Goal: Task Accomplishment & Management: Manage account settings

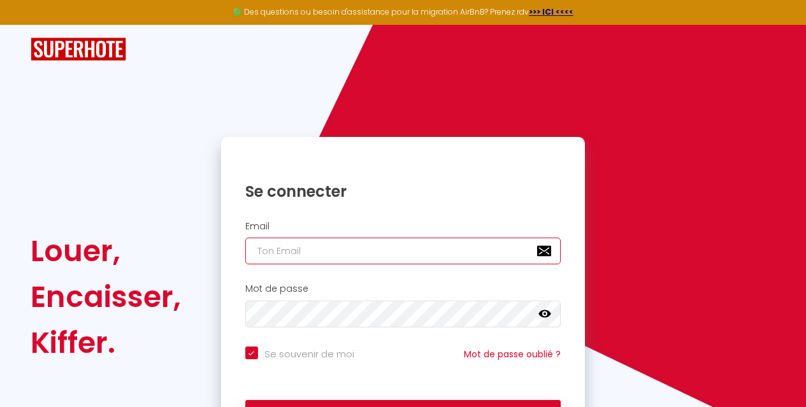
click at [277, 255] on input "email" at bounding box center [403, 251] width 316 height 27
type input "c"
checkbox input "true"
type input "ca"
checkbox input "true"
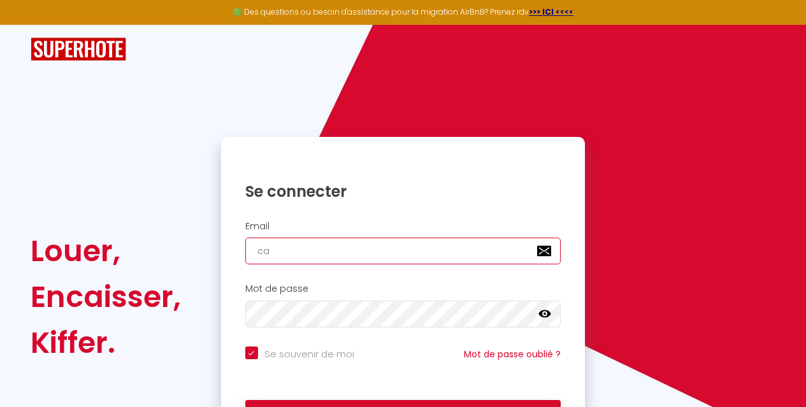
type input "car"
checkbox input "true"
type input "carm"
checkbox input "true"
type input "carme"
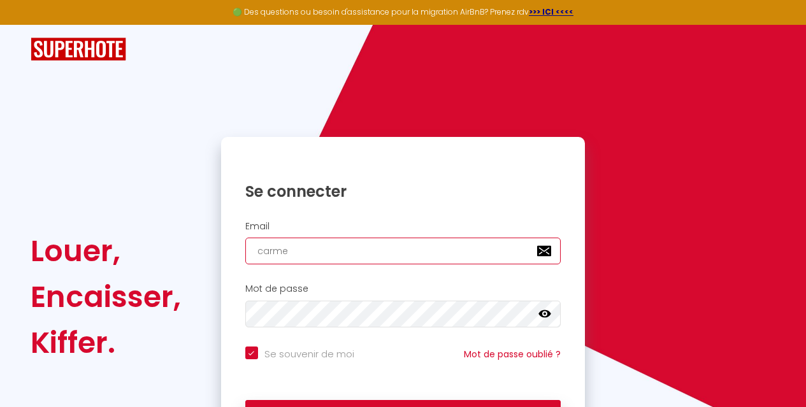
checkbox input "true"
type input "[PERSON_NAME]"
checkbox input "true"
type input "[PERSON_NAME]."
checkbox input "true"
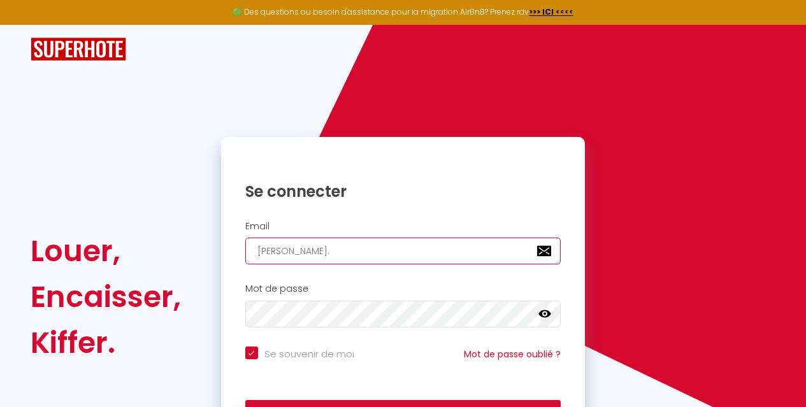
type input "[PERSON_NAME].f"
checkbox input "true"
type input "[PERSON_NAME].fl"
checkbox input "true"
type input "[PERSON_NAME].flo"
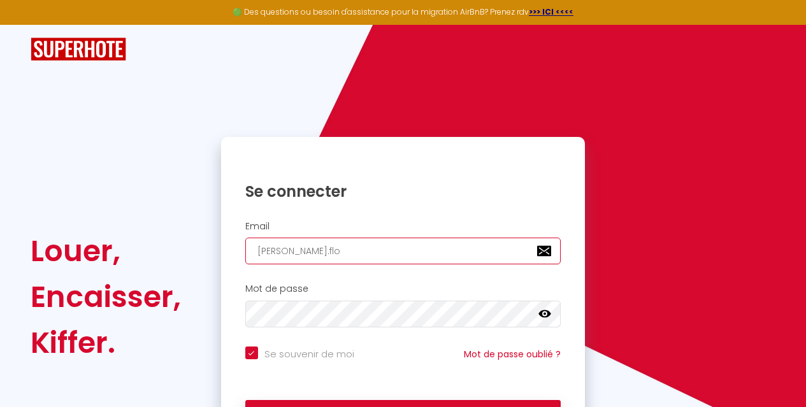
checkbox input "true"
type input "[PERSON_NAME].floq"
checkbox input "true"
type input "[PERSON_NAME].floqu"
checkbox input "true"
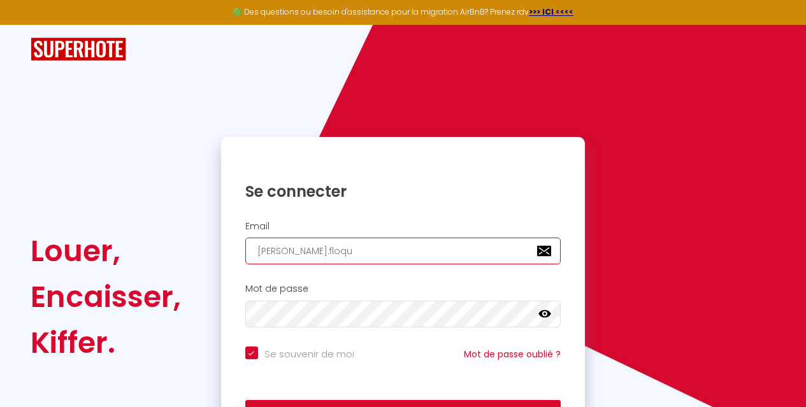
type input "[PERSON_NAME].floque"
checkbox input "true"
type input "[PERSON_NAME].floquet"
checkbox input "true"
type input "[PERSON_NAME].floquet@"
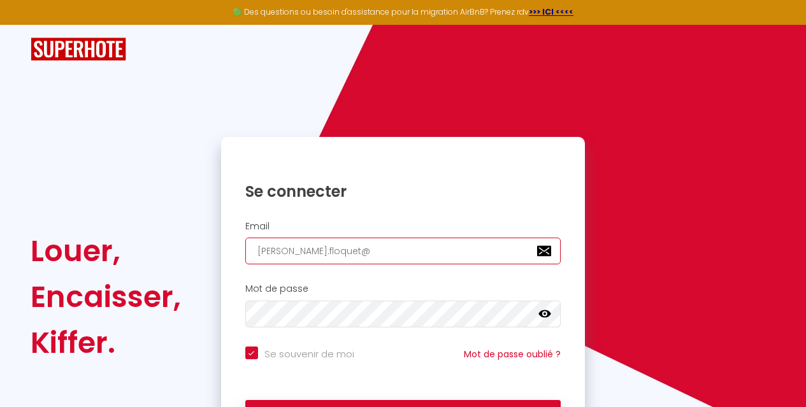
checkbox input "true"
type input "[PERSON_NAME].floquet@a"
checkbox input "true"
type input "[PERSON_NAME].floquet@al"
checkbox input "true"
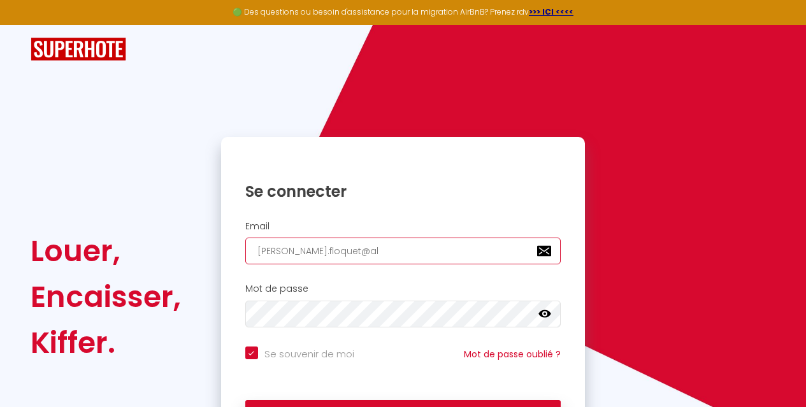
type input "[PERSON_NAME].floquet@ali"
checkbox input "true"
type input "[PERSON_NAME].floquet@[PERSON_NAME]"
checkbox input "true"
type input "[PERSON_NAME][EMAIL_ADDRESS][PERSON_NAME]"
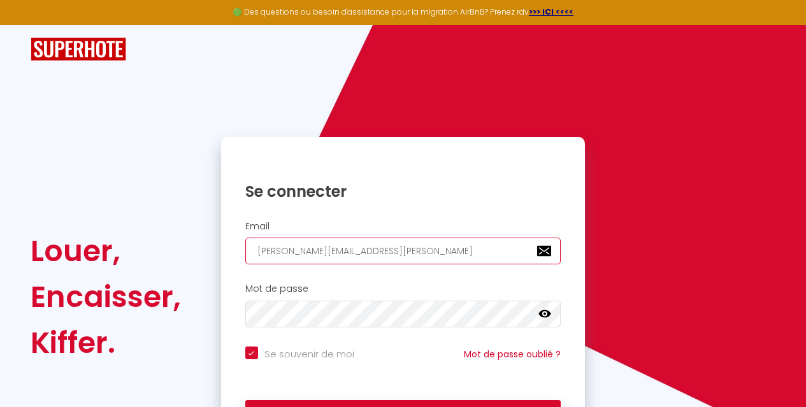
checkbox input "true"
type input "[PERSON_NAME].floquet@[PERSON_NAME]"
checkbox input "true"
type input "[PERSON_NAME][EMAIL_ADDRESS]ad"
checkbox input "true"
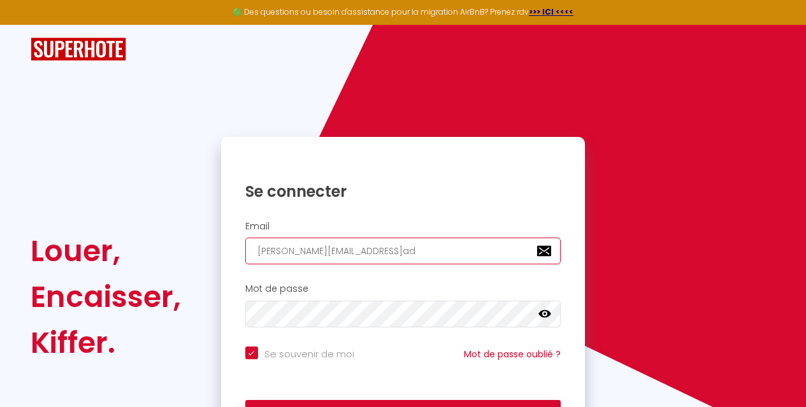
type input "[PERSON_NAME][EMAIL_ADDRESS]ads"
checkbox input "true"
type input "[PERSON_NAME][EMAIL_ADDRESS]adsl"
checkbox input "true"
type input "[PERSON_NAME][EMAIL_ADDRESS]adsl."
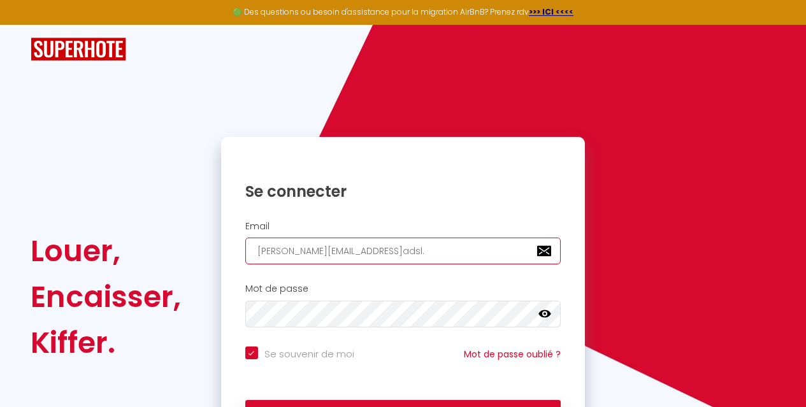
checkbox input "true"
type input "[PERSON_NAME].floquet@aliceadsl.f"
checkbox input "true"
type input "[PERSON_NAME][EMAIL_ADDRESS][DOMAIN_NAME]"
checkbox input "true"
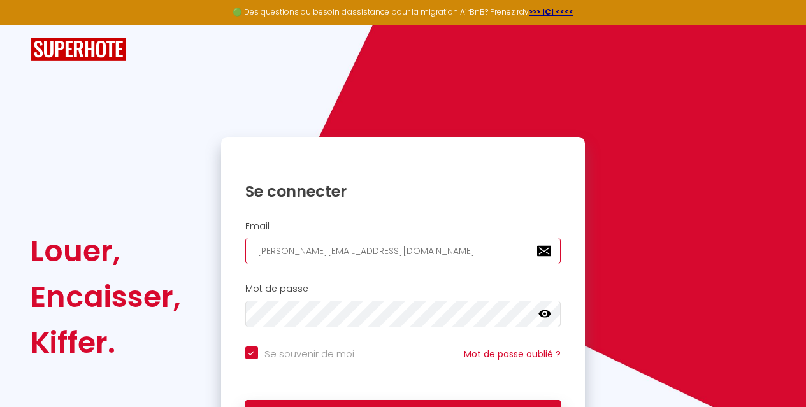
type input "[PERSON_NAME][EMAIL_ADDRESS][DOMAIN_NAME]"
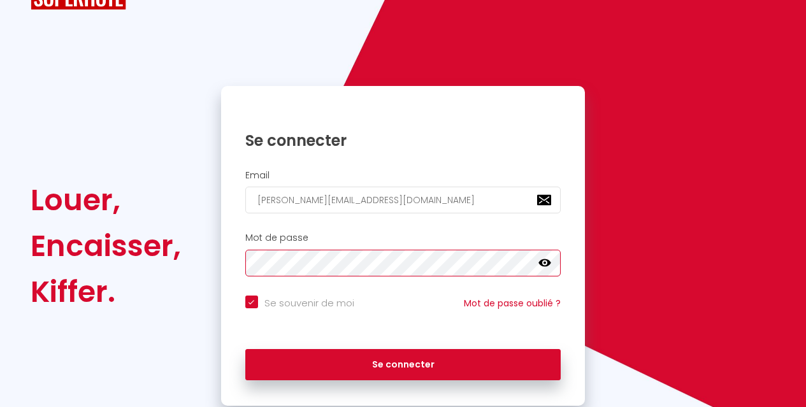
scroll to position [76, 0]
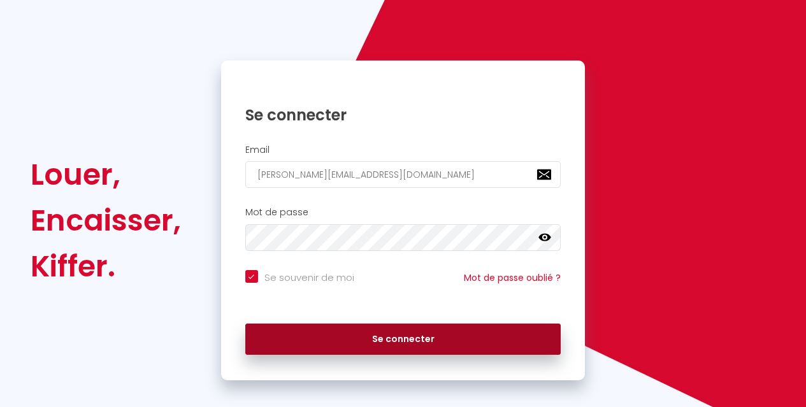
click at [399, 341] on button "Se connecter" at bounding box center [403, 340] width 316 height 32
checkbox input "true"
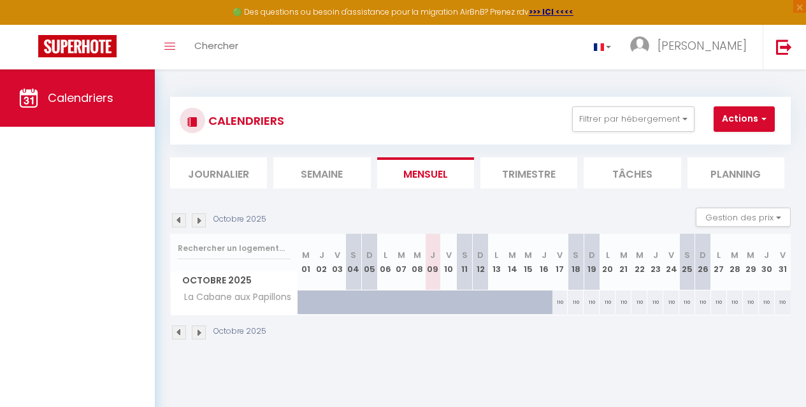
click at [179, 334] on img at bounding box center [179, 333] width 14 height 14
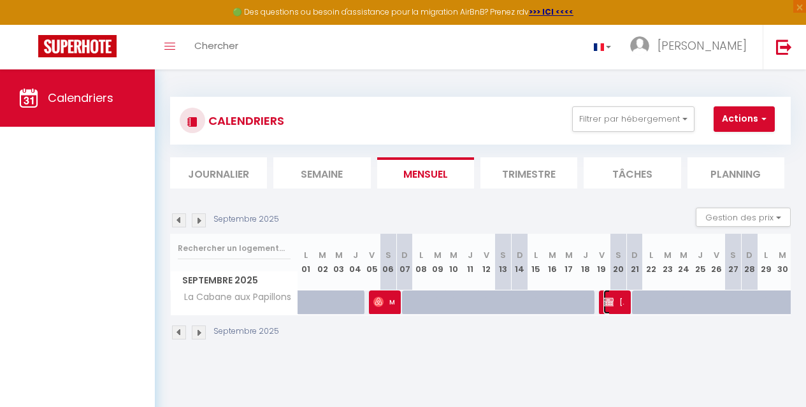
click at [606, 305] on img at bounding box center [608, 302] width 10 height 10
select select "OK"
select select "0"
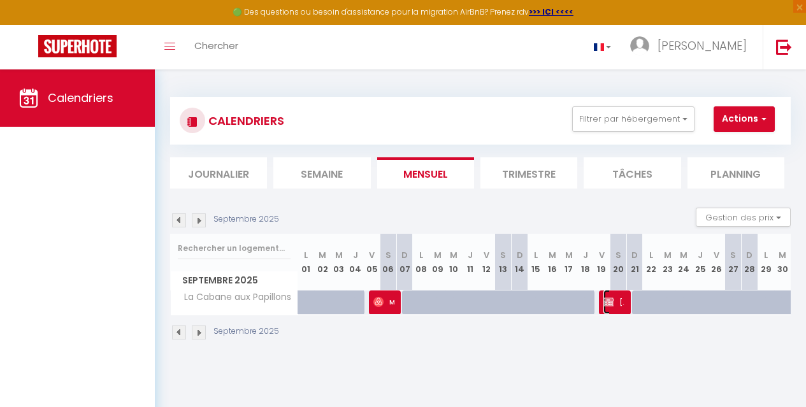
select select "1"
select select
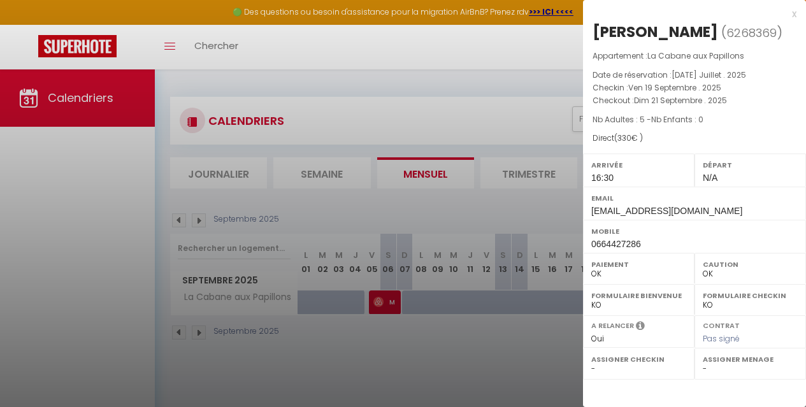
click at [382, 298] on div at bounding box center [403, 203] width 806 height 407
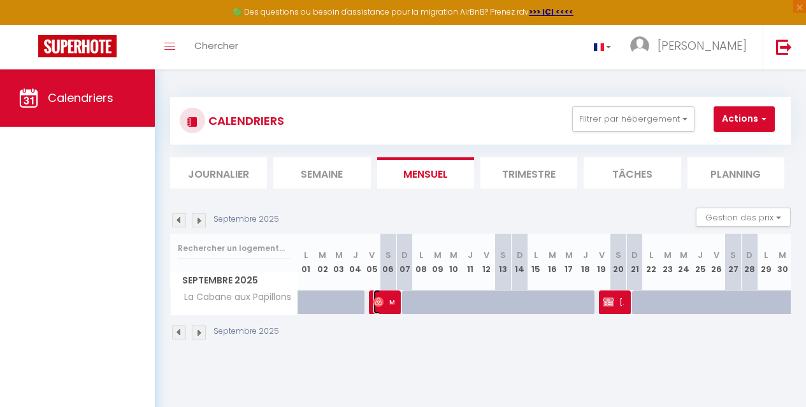
click at [382, 298] on img at bounding box center [378, 302] width 10 height 10
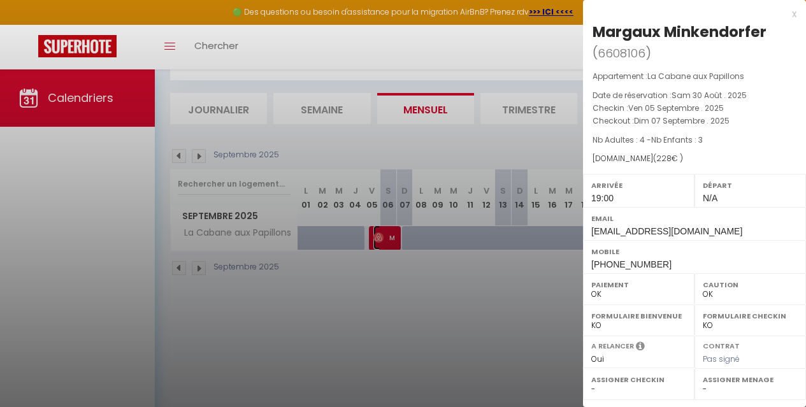
scroll to position [69, 0]
